Goal: Information Seeking & Learning: Learn about a topic

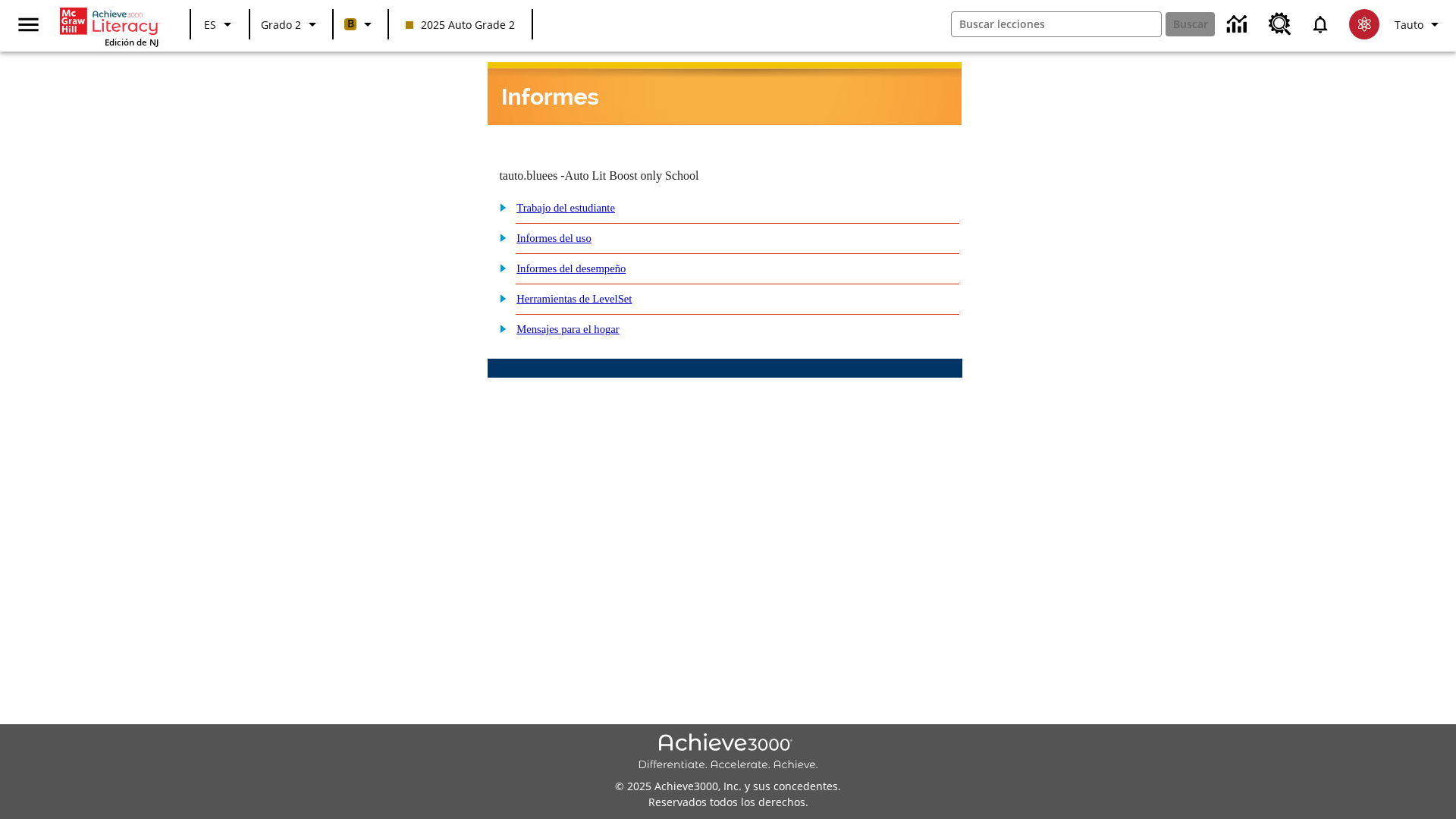
click at [591, 262] on link "Informes del desempeño" at bounding box center [571, 268] width 109 height 12
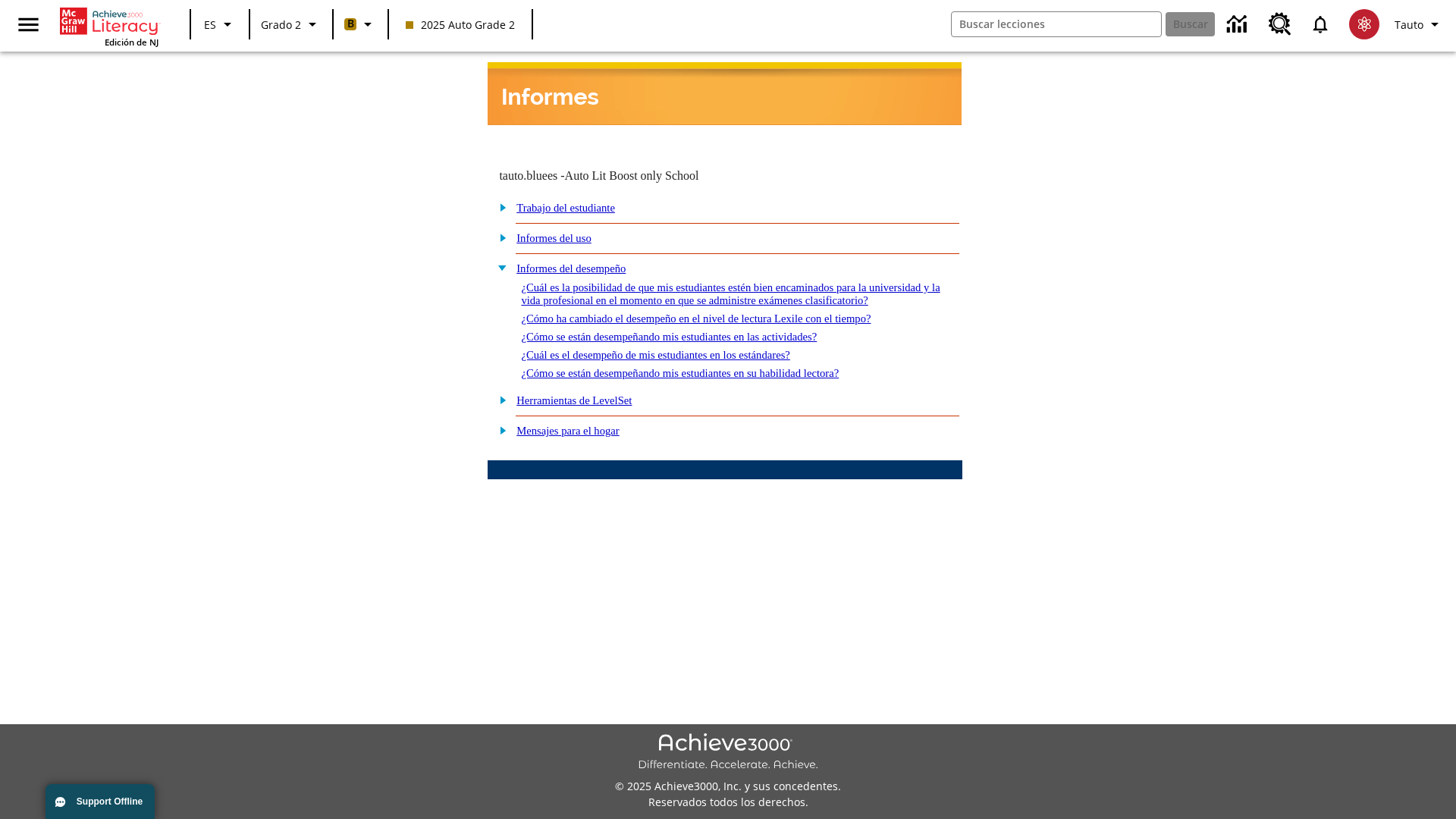
click at [720, 312] on link "¿Cómo ha cambiado el desempeño en el nivel de lectura Lexile con el tiempo?" at bounding box center [696, 318] width 350 height 12
